Goal: Information Seeking & Learning: Learn about a topic

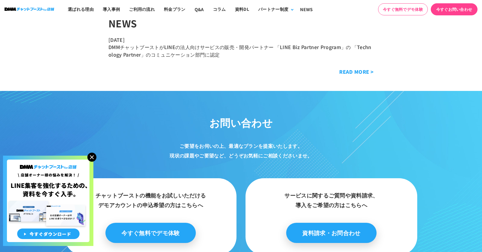
scroll to position [3160, 0]
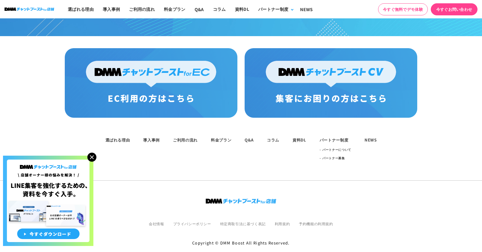
click at [89, 157] on img at bounding box center [91, 157] width 9 height 9
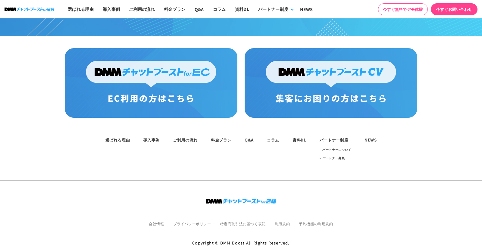
click at [338, 137] on div "パートナー制度" at bounding box center [335, 140] width 32 height 6
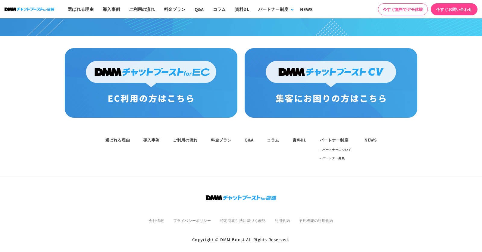
scroll to position [3158, 0]
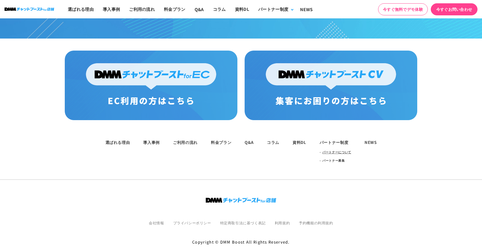
click at [339, 148] on link "パートナーについて" at bounding box center [336, 152] width 29 height 8
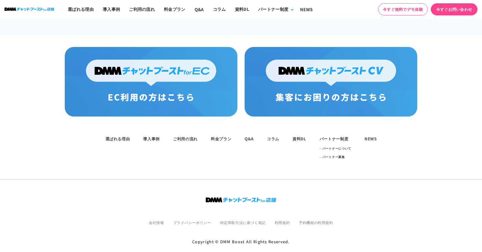
scroll to position [454, 0]
